Goal: Information Seeking & Learning: Learn about a topic

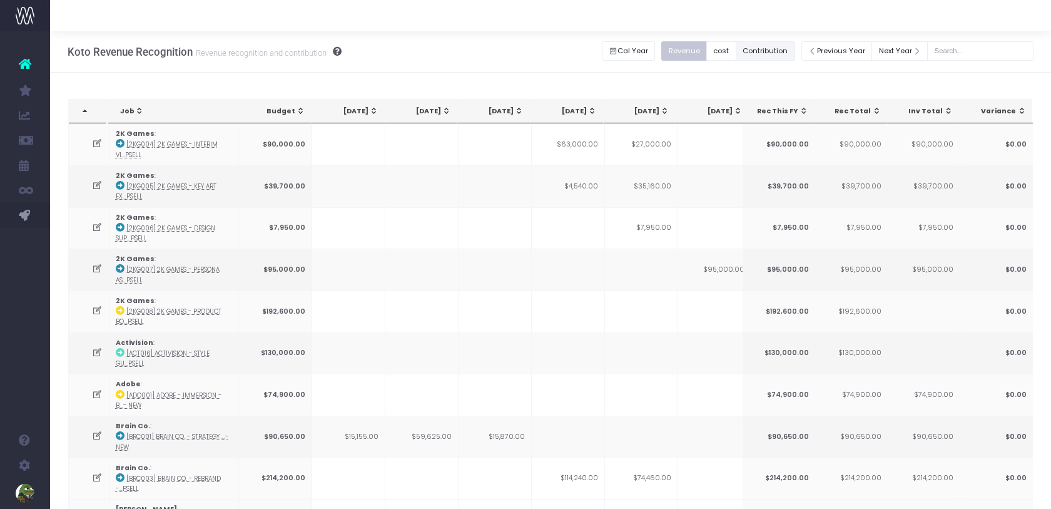
drag, startPoint x: 781, startPoint y: 53, endPoint x: 766, endPoint y: 70, distance: 22.6
click at [781, 53] on button "Contribution" at bounding box center [765, 50] width 59 height 19
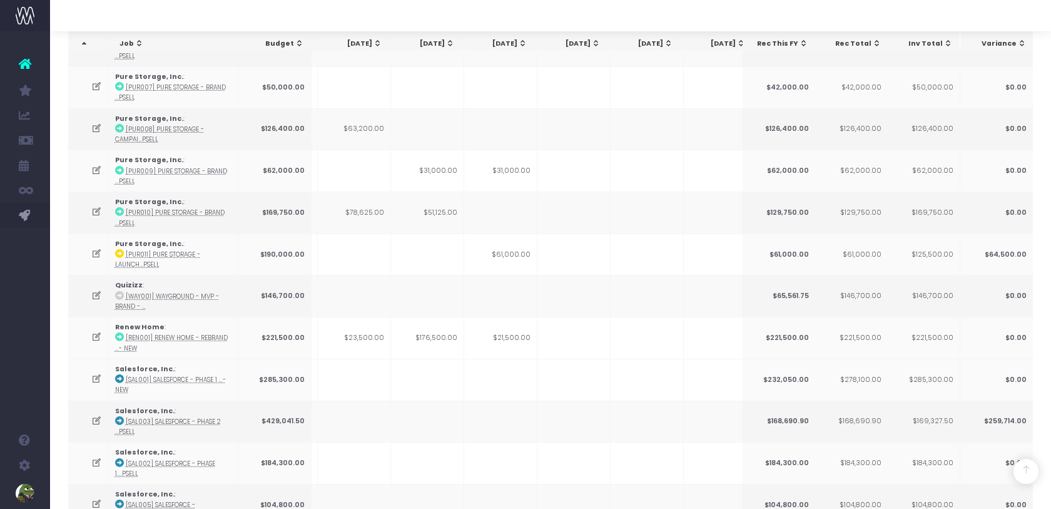
scroll to position [2012, 0]
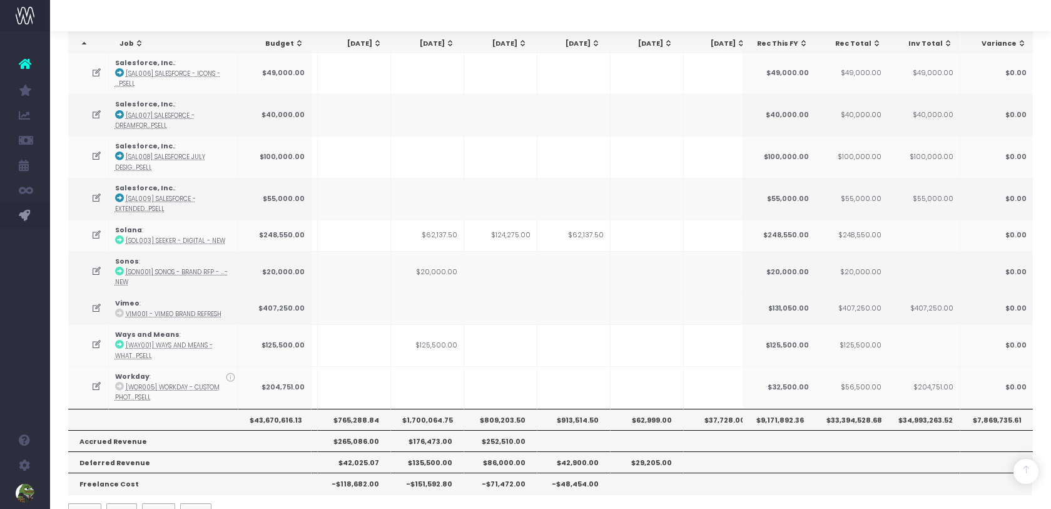
click at [429, 409] on th "$1,700,064.75" at bounding box center [427, 419] width 73 height 21
click at [370, 409] on th "$765,288.84" at bounding box center [354, 419] width 73 height 21
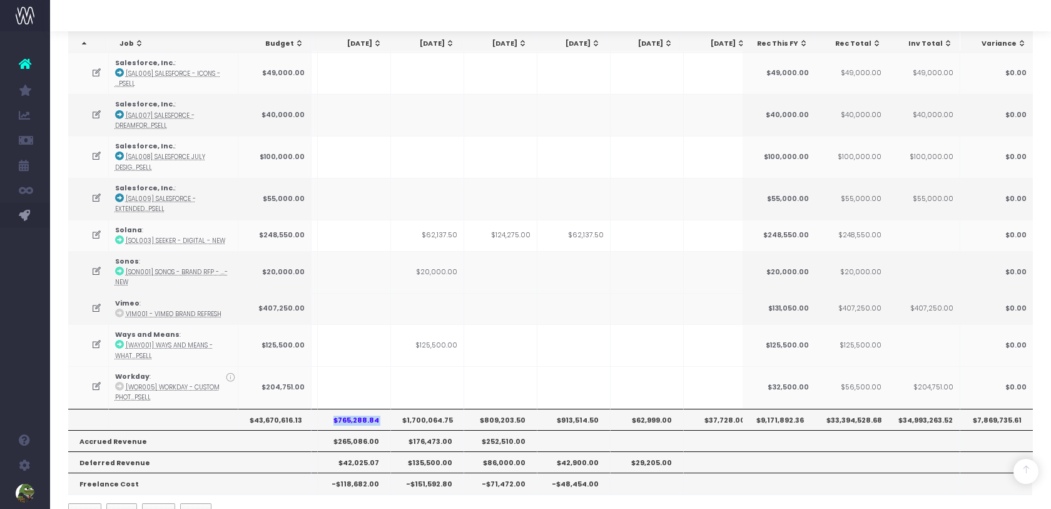
click at [370, 409] on th "$765,288.84" at bounding box center [354, 419] width 73 height 21
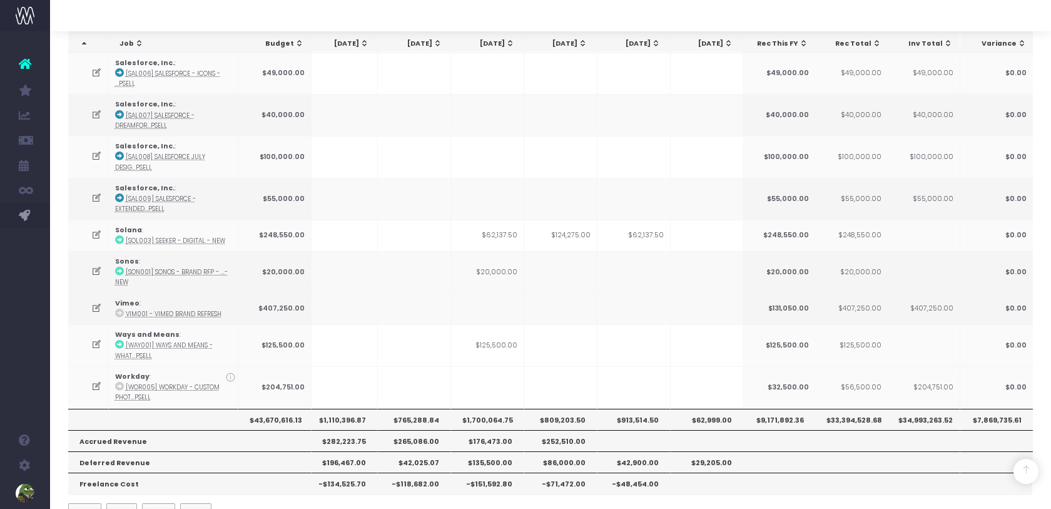
click at [489, 409] on th "$1,700,064.75" at bounding box center [487, 419] width 73 height 21
click at [428, 409] on th "$765,288.84" at bounding box center [414, 419] width 73 height 21
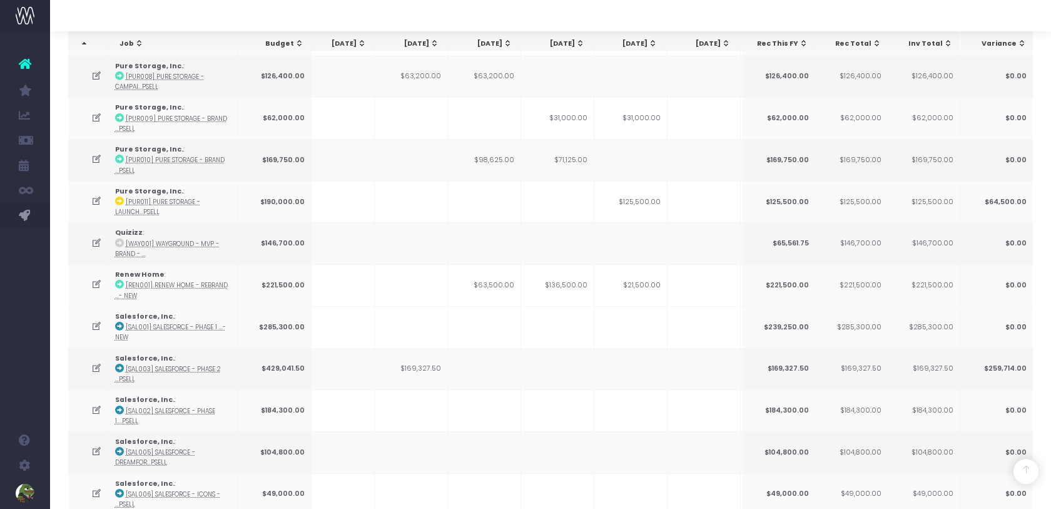
scroll to position [2009, 0]
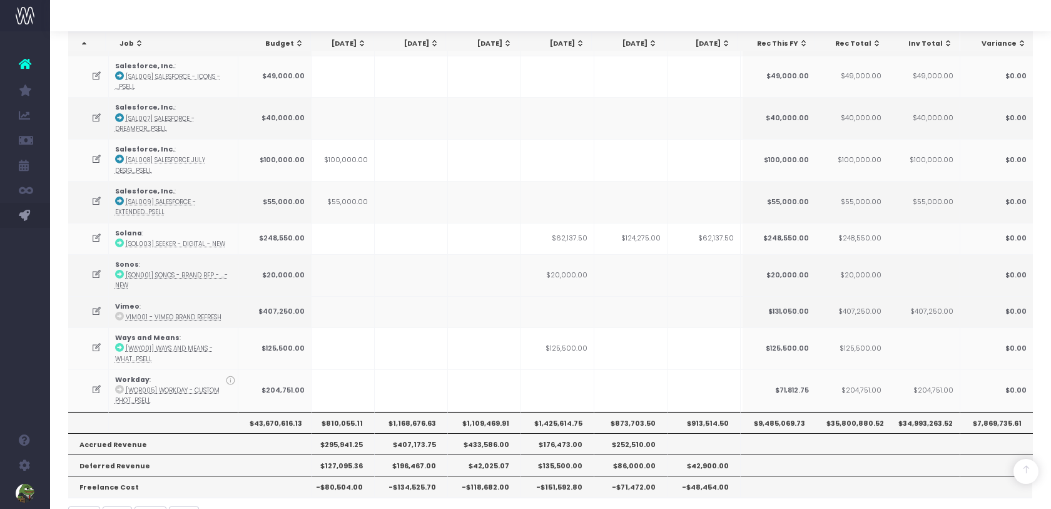
click at [492, 412] on th "$1,109,469.91" at bounding box center [484, 422] width 73 height 21
click at [549, 412] on th "$1,425,614.75" at bounding box center [557, 422] width 73 height 21
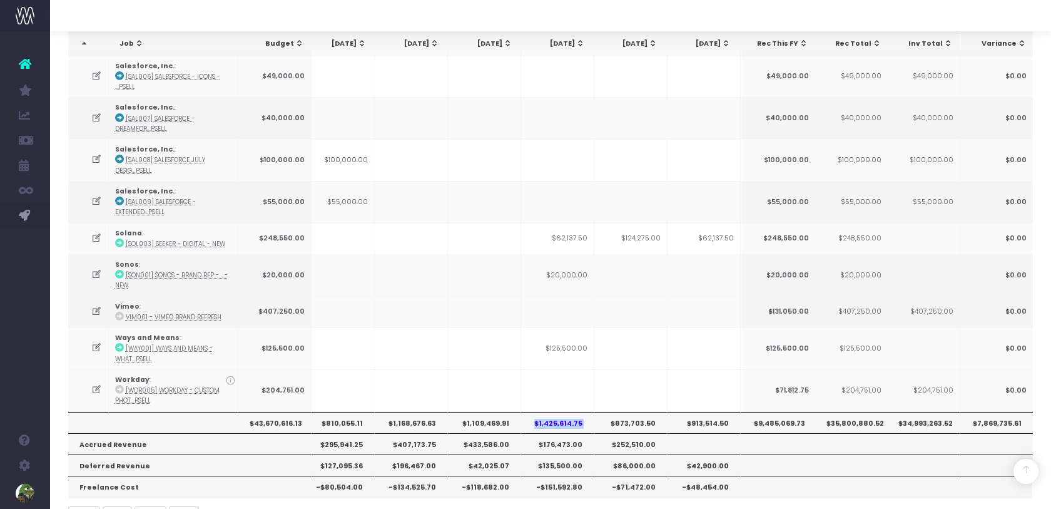
click at [549, 412] on th "$1,425,614.75" at bounding box center [557, 422] width 73 height 21
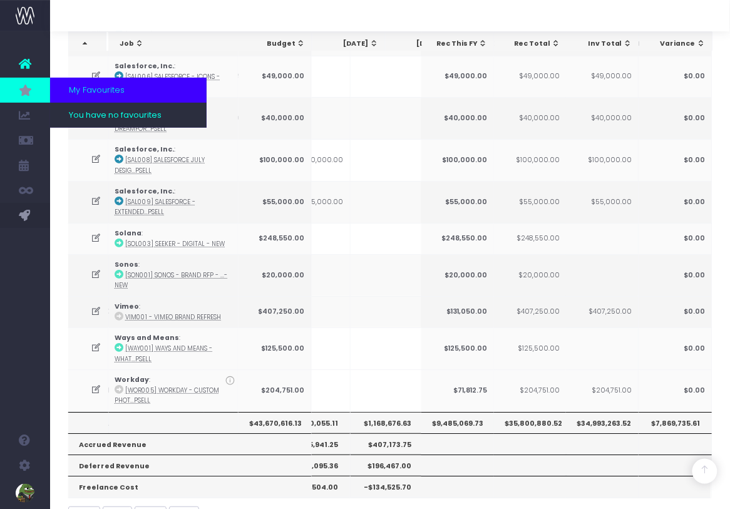
scroll to position [0, 255]
